Goal: Information Seeking & Learning: Compare options

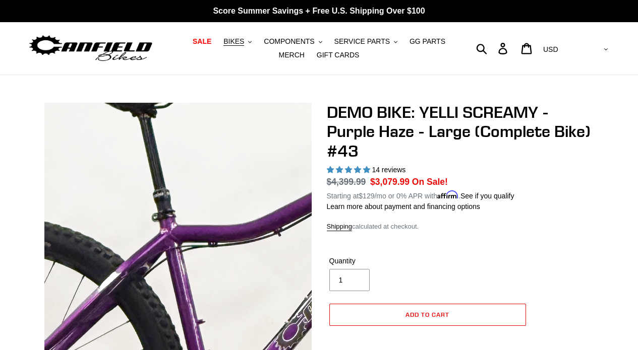
select select "highest-rating"
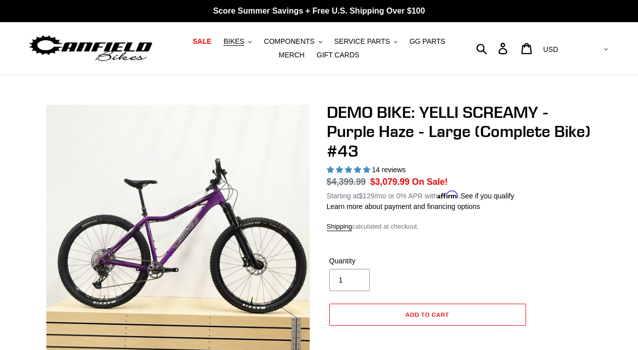
click at [117, 52] on img at bounding box center [91, 49] width 126 height 32
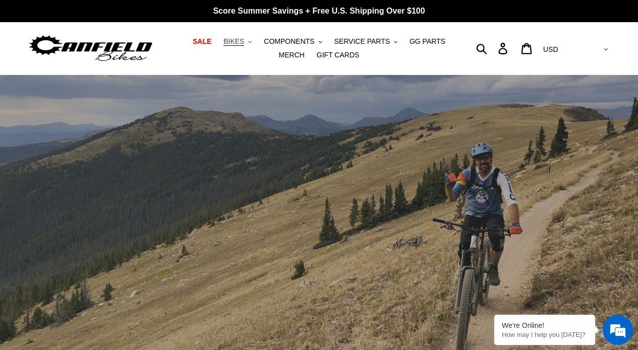
click at [237, 43] on span "BIKES" at bounding box center [233, 41] width 21 height 9
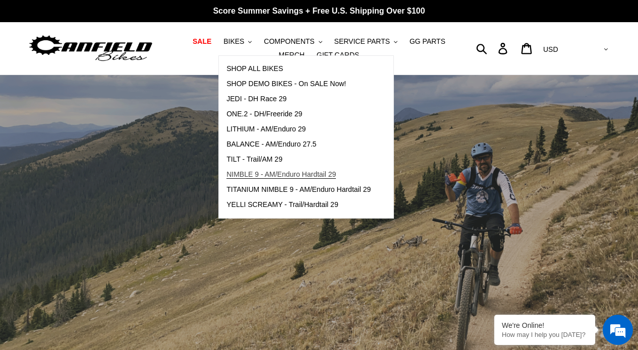
click at [251, 176] on span "NIMBLE 9 - AM/Enduro Hardtail 29" at bounding box center [280, 174] width 109 height 9
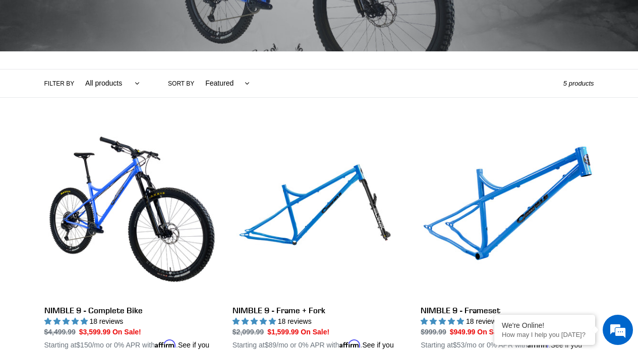
scroll to position [177, 0]
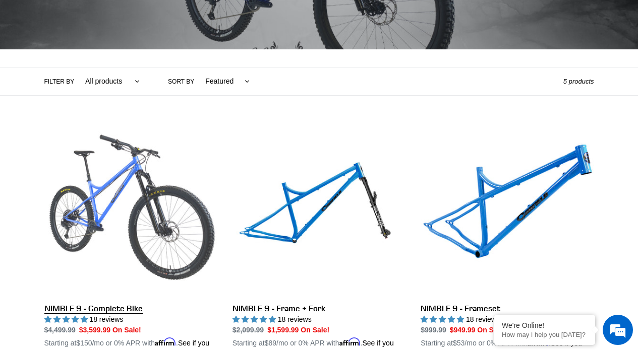
click at [110, 314] on link "NIMBLE 9 - Complete Bike" at bounding box center [130, 242] width 173 height 236
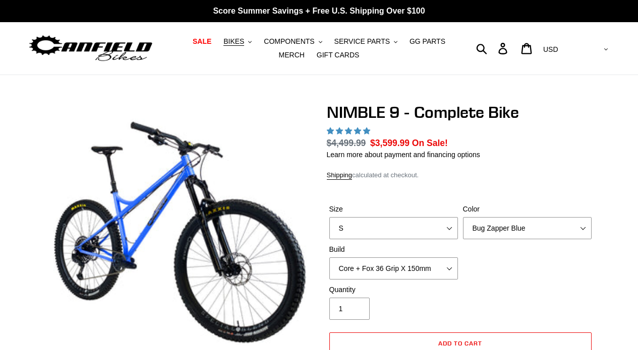
select select "highest-rating"
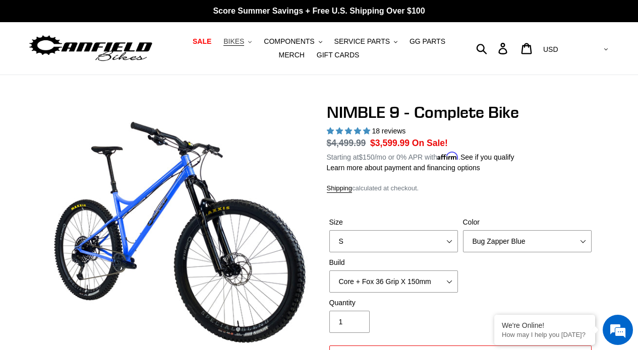
click at [229, 45] on span "BIKES" at bounding box center [233, 41] width 21 height 9
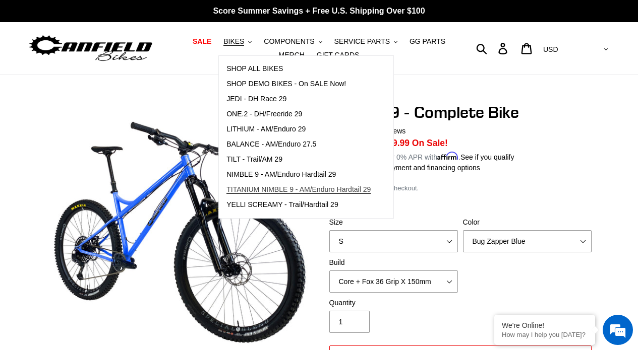
click at [260, 193] on span "TITANIUM NIMBLE 9 - AM/Enduro Hardtail 29" at bounding box center [298, 190] width 144 height 9
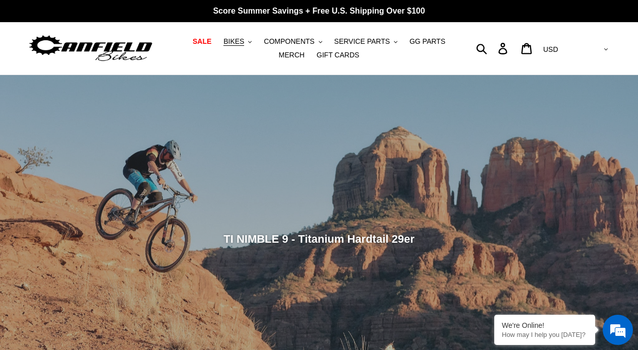
click at [236, 33] on nav "SALE BIKES .cls-1{fill:#231f20} SHOP ALL BIKES SHOP DEMO BIKES - On SALE Now! J…" at bounding box center [318, 48] width 291 height 52
click at [236, 38] on span "BIKES" at bounding box center [233, 41] width 21 height 9
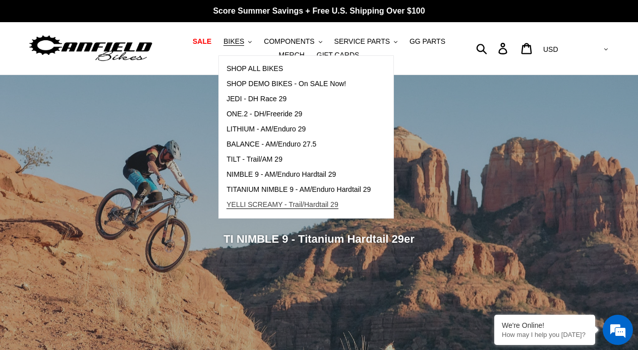
click at [263, 204] on span "YELLI SCREAMY - Trail/Hardtail 29" at bounding box center [282, 205] width 112 height 9
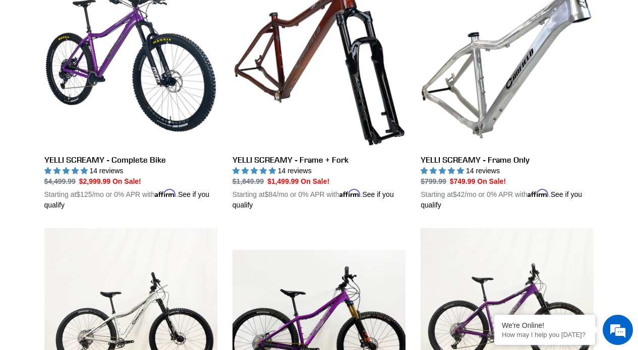
scroll to position [327, 0]
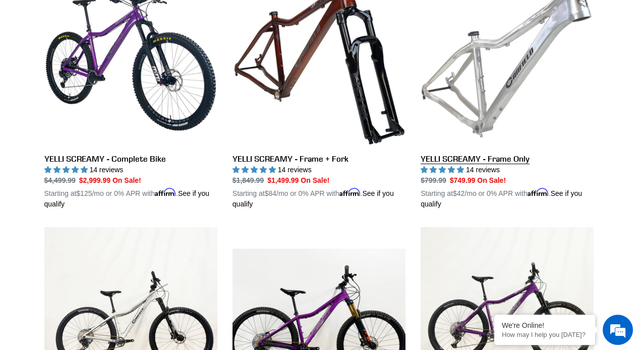
click at [525, 57] on link "YELLI SCREAMY - Frame Only" at bounding box center [506, 92] width 173 height 236
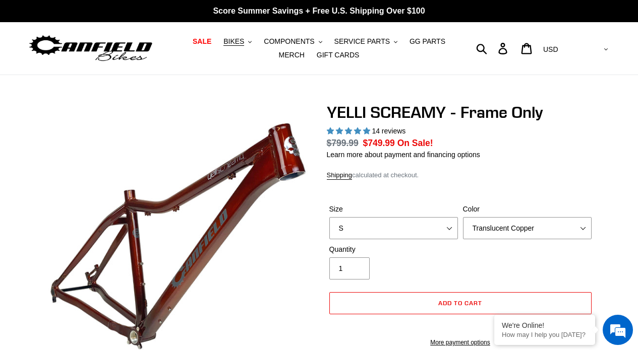
select select "highest-rating"
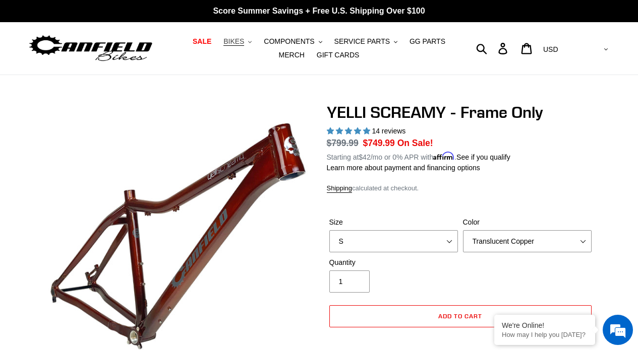
click at [239, 41] on span "BIKES" at bounding box center [233, 41] width 21 height 9
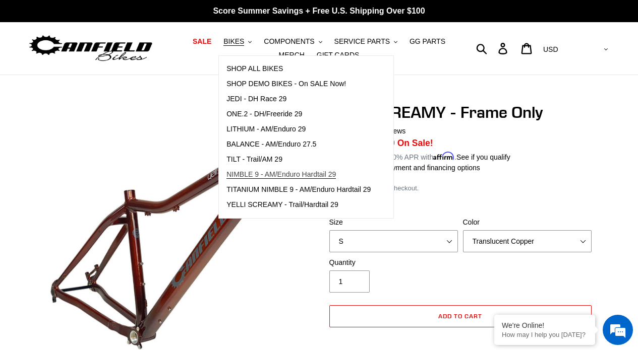
click at [261, 174] on span "NIMBLE 9 - AM/Enduro Hardtail 29" at bounding box center [280, 174] width 109 height 9
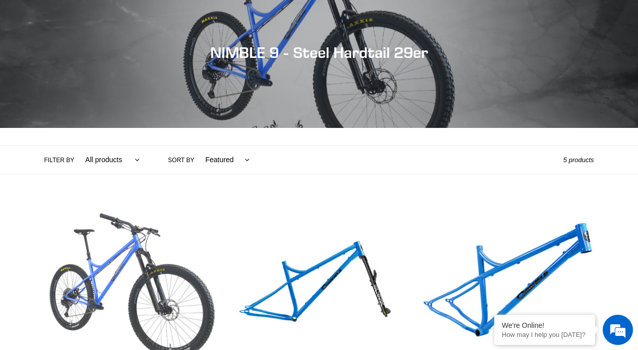
scroll to position [111, 0]
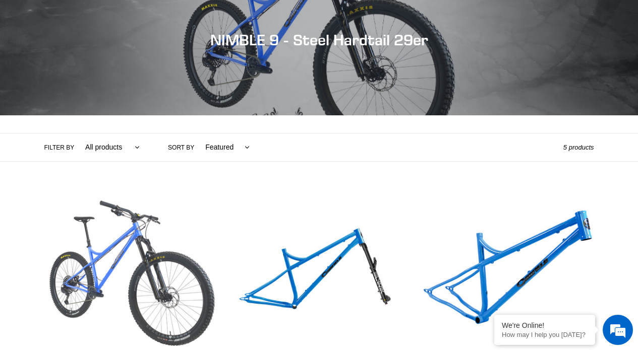
click at [138, 261] on link "NIMBLE 9 - Complete Bike" at bounding box center [130, 308] width 173 height 236
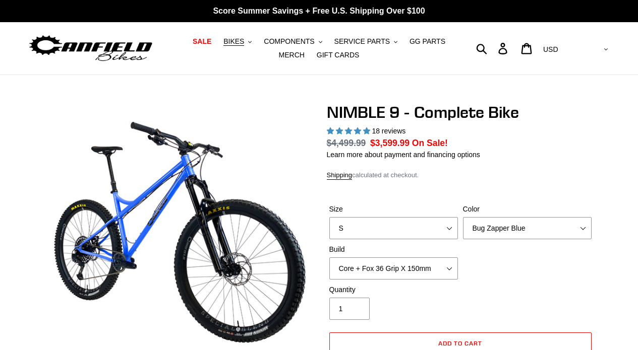
select select "highest-rating"
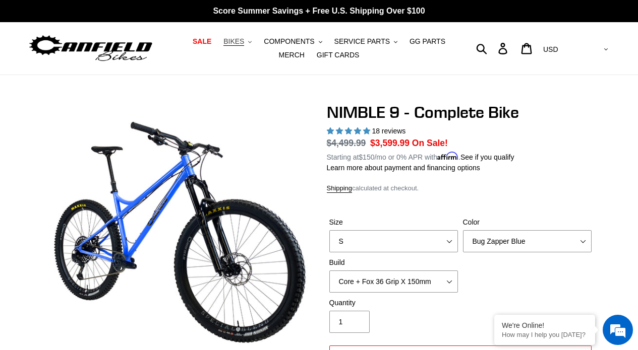
click at [232, 41] on span "BIKES" at bounding box center [233, 41] width 21 height 9
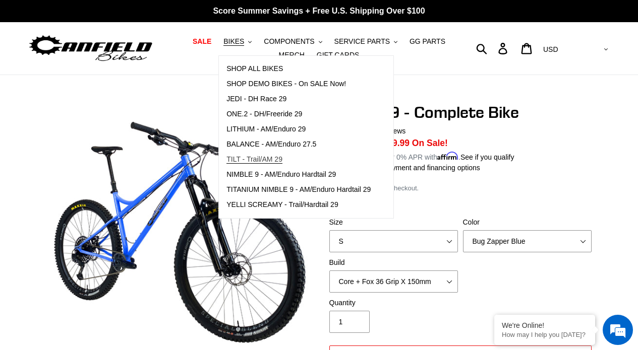
click at [266, 155] on span "TILT - Trail/AM 29" at bounding box center [254, 159] width 56 height 9
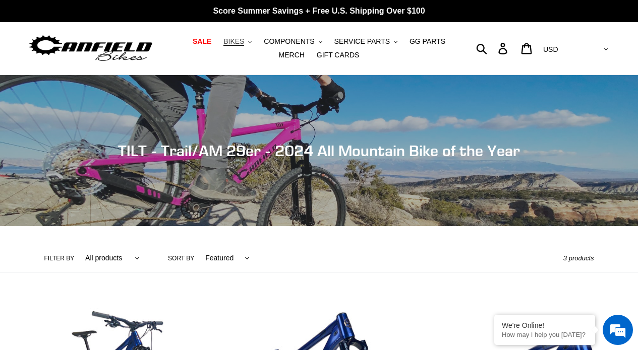
click at [234, 41] on span "BIKES" at bounding box center [233, 41] width 21 height 9
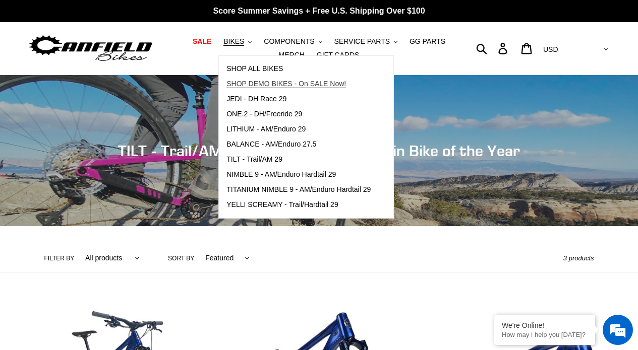
click at [261, 80] on span "SHOP DEMO BIKES - On SALE Now!" at bounding box center [285, 84] width 119 height 9
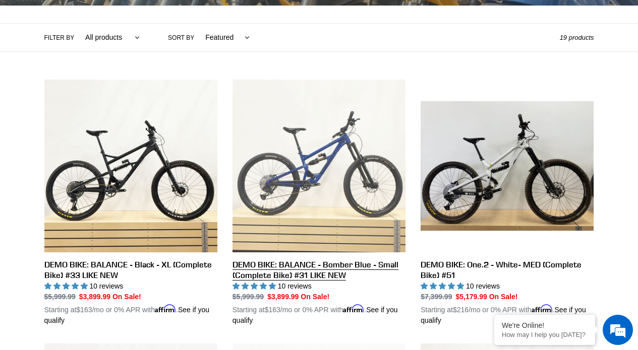
click at [335, 168] on link "DEMO BIKE: BALANCE - Bomber Blue - Small (Complete Bike) #31 LIKE NEW" at bounding box center [318, 203] width 173 height 247
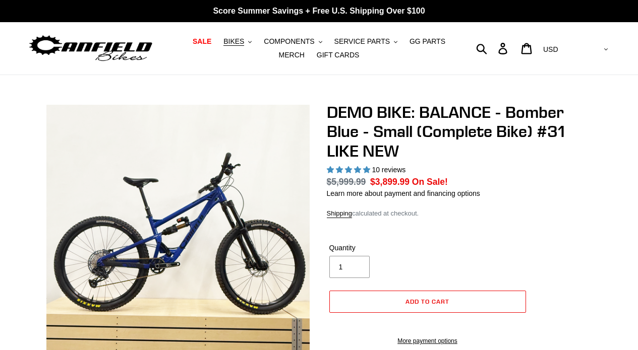
select select "highest-rating"
